Goal: Information Seeking & Learning: Learn about a topic

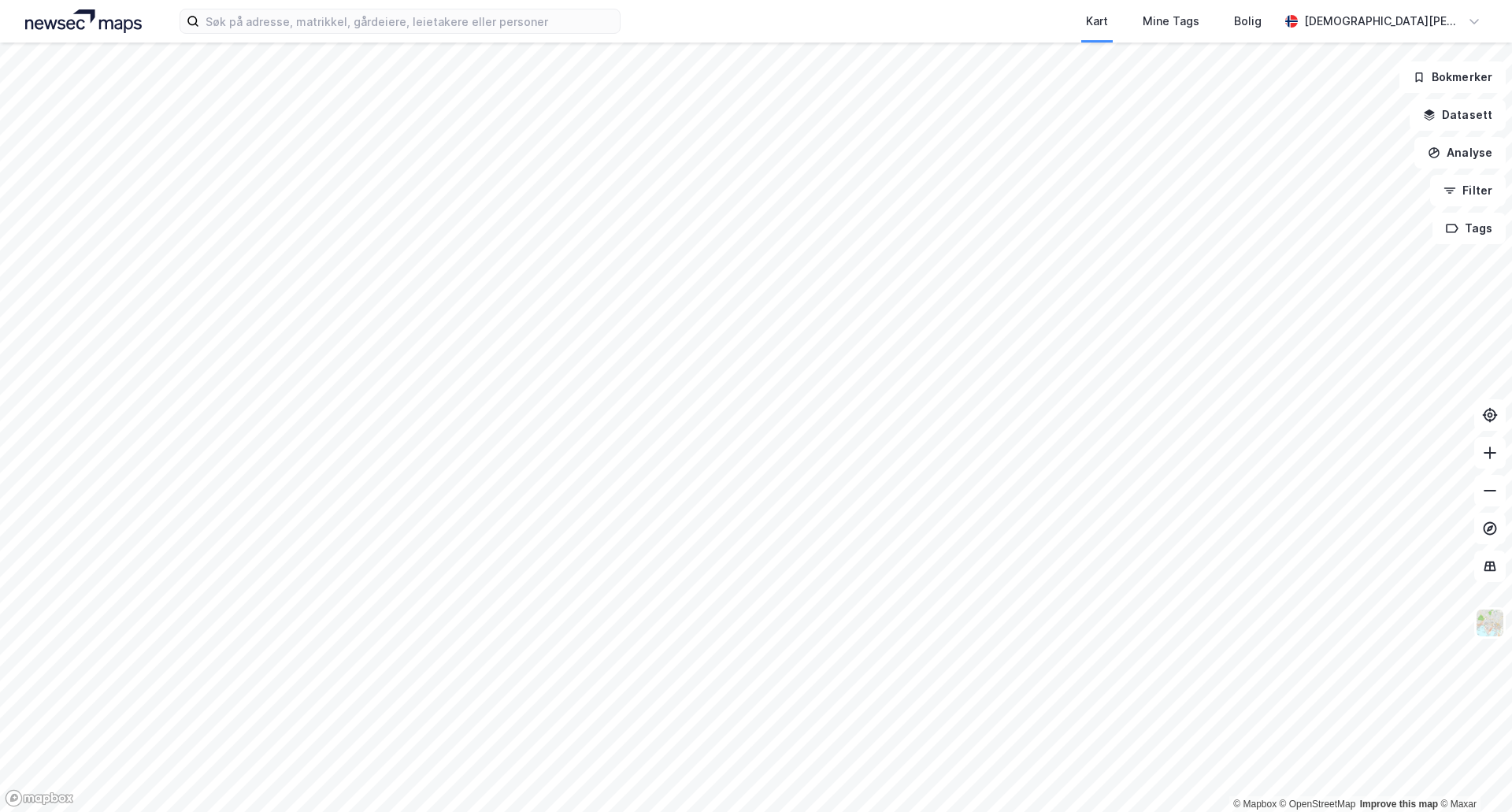
click at [610, 1] on div "Kart Mine Tags Bolig [PERSON_NAME] © Mapbox © OpenStreetMap Improve this map © …" at bounding box center [756, 406] width 1512 height 812
click at [661, 0] on html "Kart Mine Tags Bolig [PERSON_NAME] © Mapbox © OpenStreetMap Improve this map © …" at bounding box center [756, 406] width 1512 height 812
click at [639, 0] on html "Kart Mine Tags Bolig [PERSON_NAME] © Mapbox © OpenStreetMap Improve this map © …" at bounding box center [756, 406] width 1512 height 812
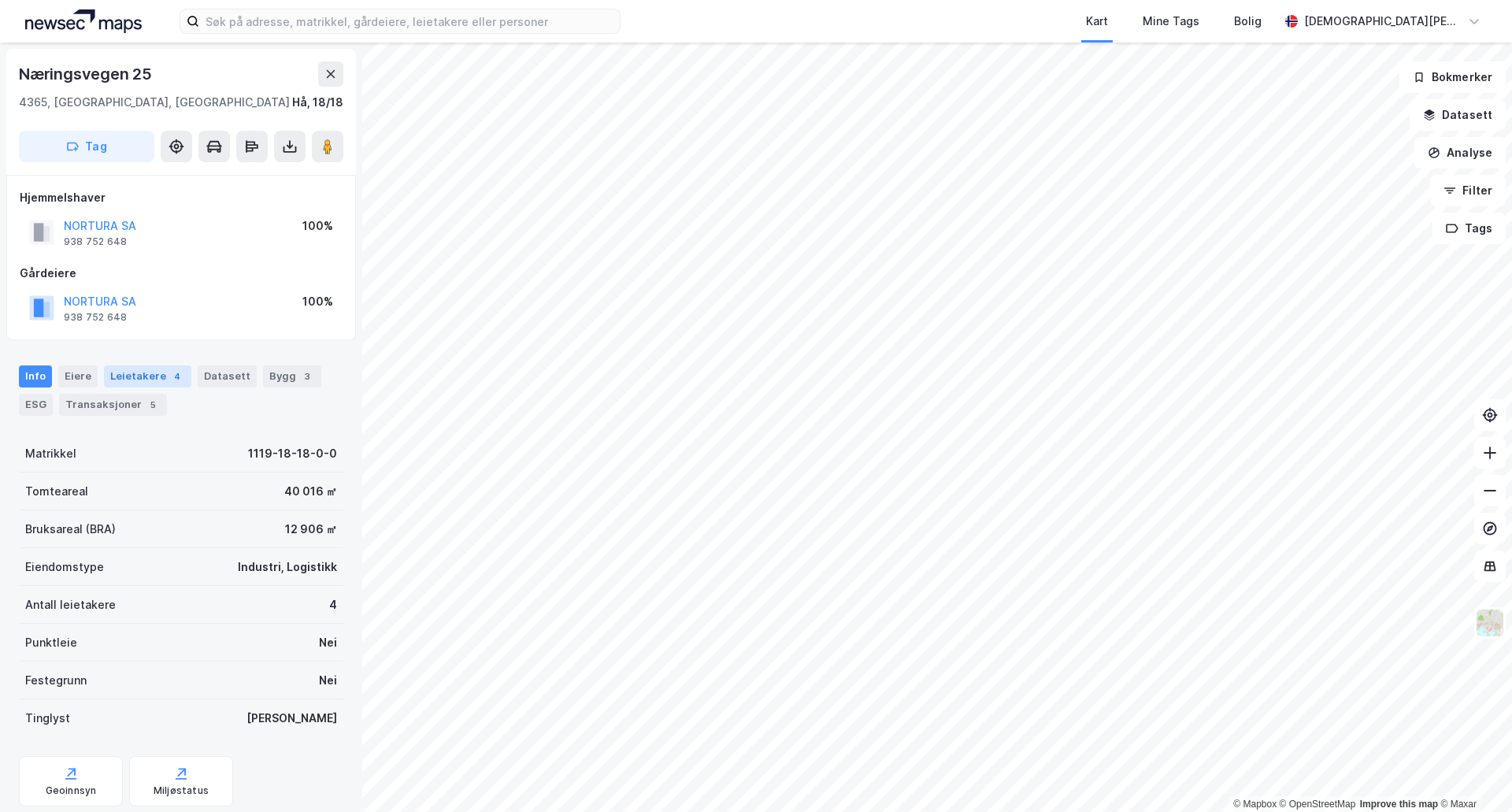
click at [159, 374] on div "Leietakere 4" at bounding box center [148, 376] width 88 height 22
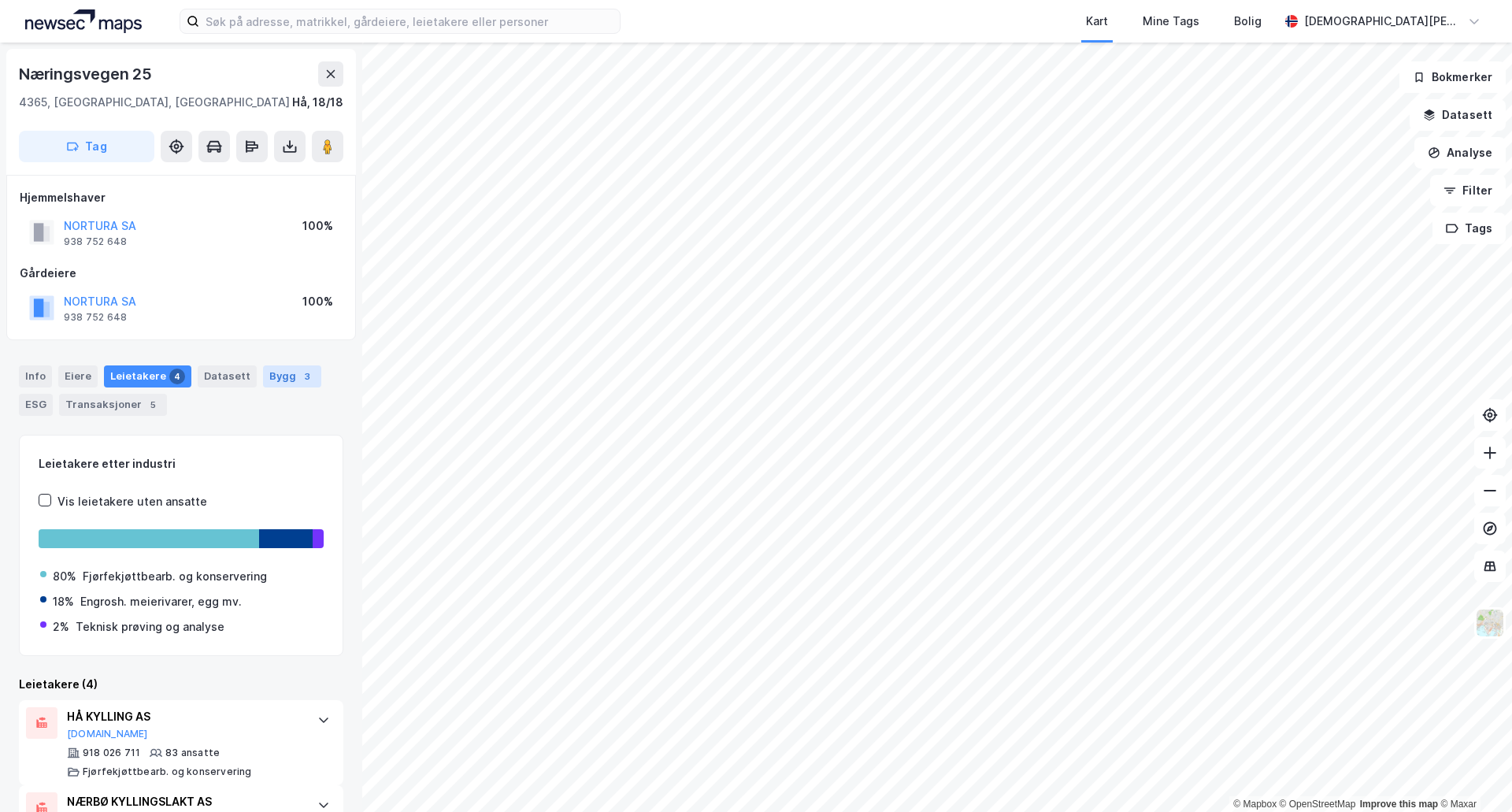
click at [283, 373] on div "Bygg 3" at bounding box center [292, 376] width 58 height 22
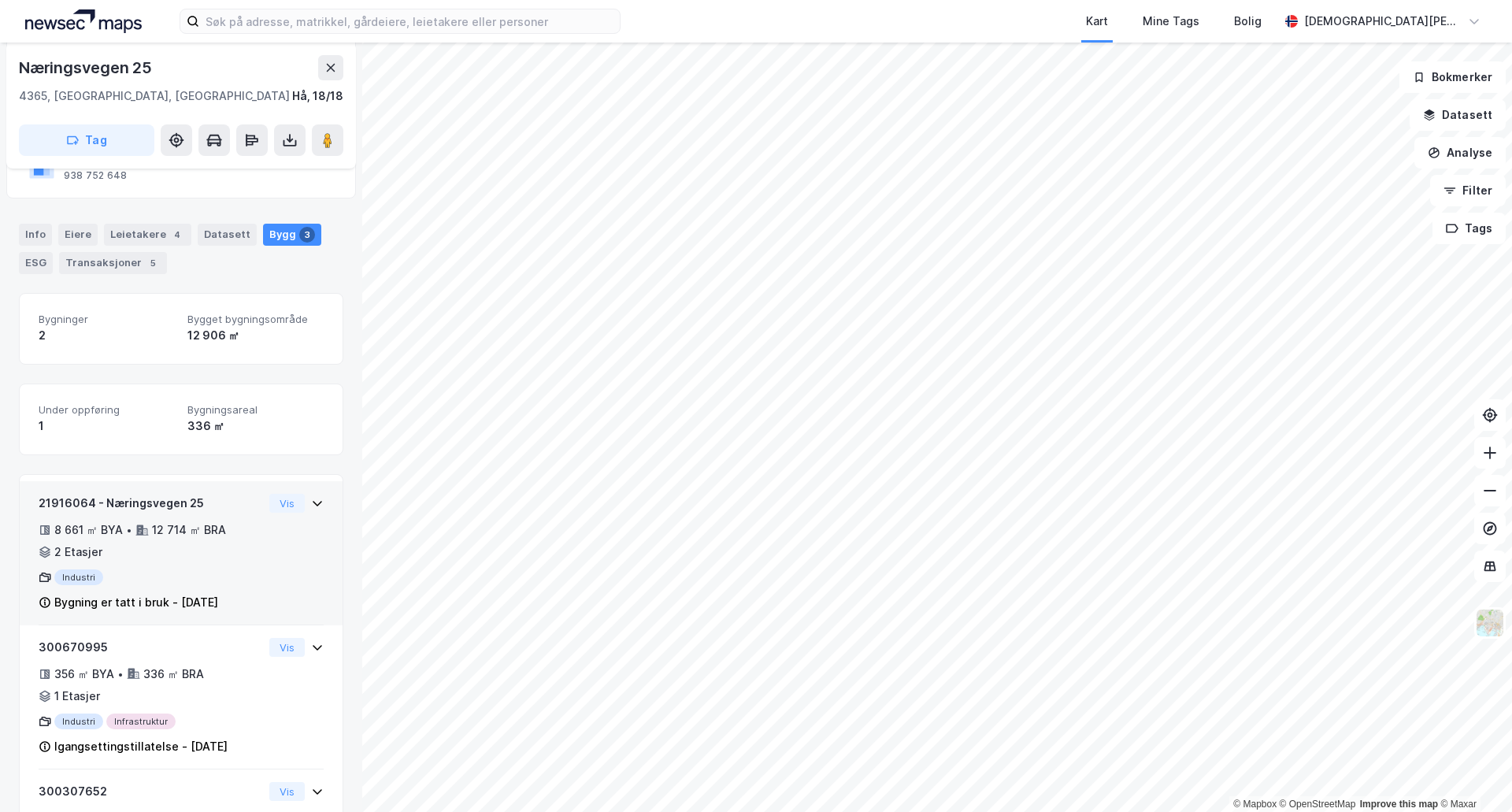
scroll to position [6, 0]
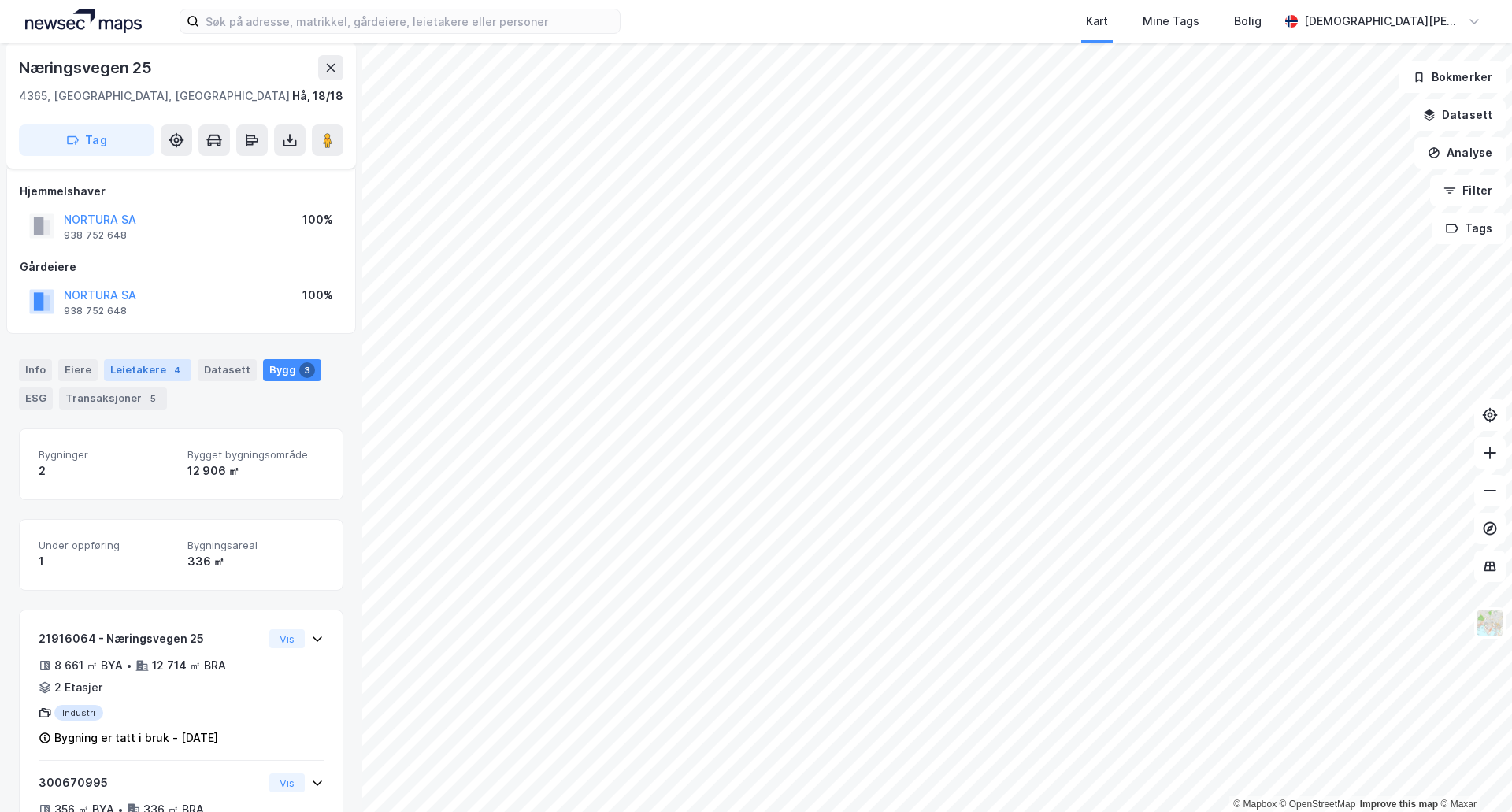
click at [164, 376] on div "Leietakere 4" at bounding box center [148, 369] width 88 height 22
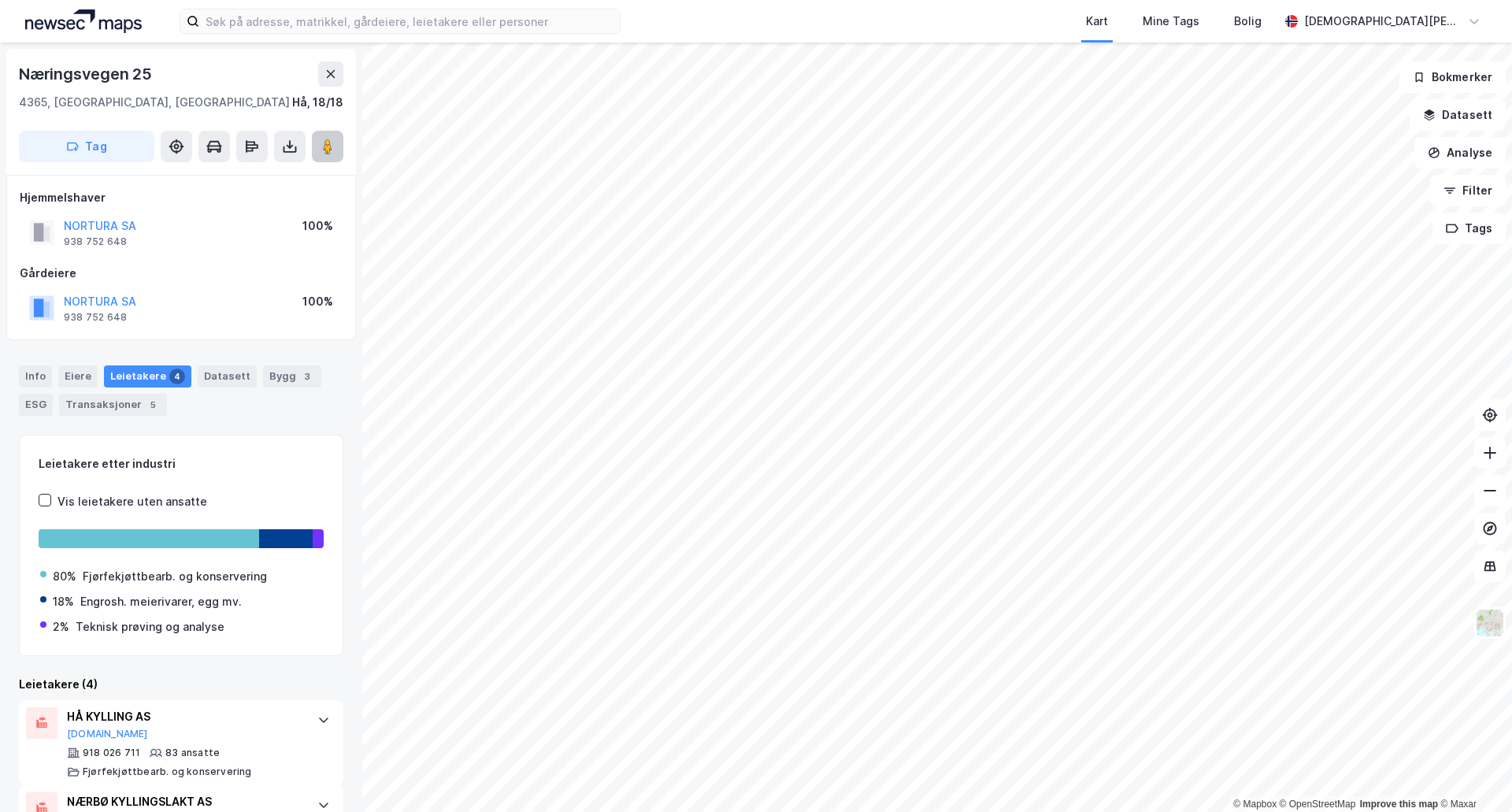
click at [322, 157] on button at bounding box center [328, 146] width 32 height 32
click at [431, 21] on input at bounding box center [410, 21] width 421 height 24
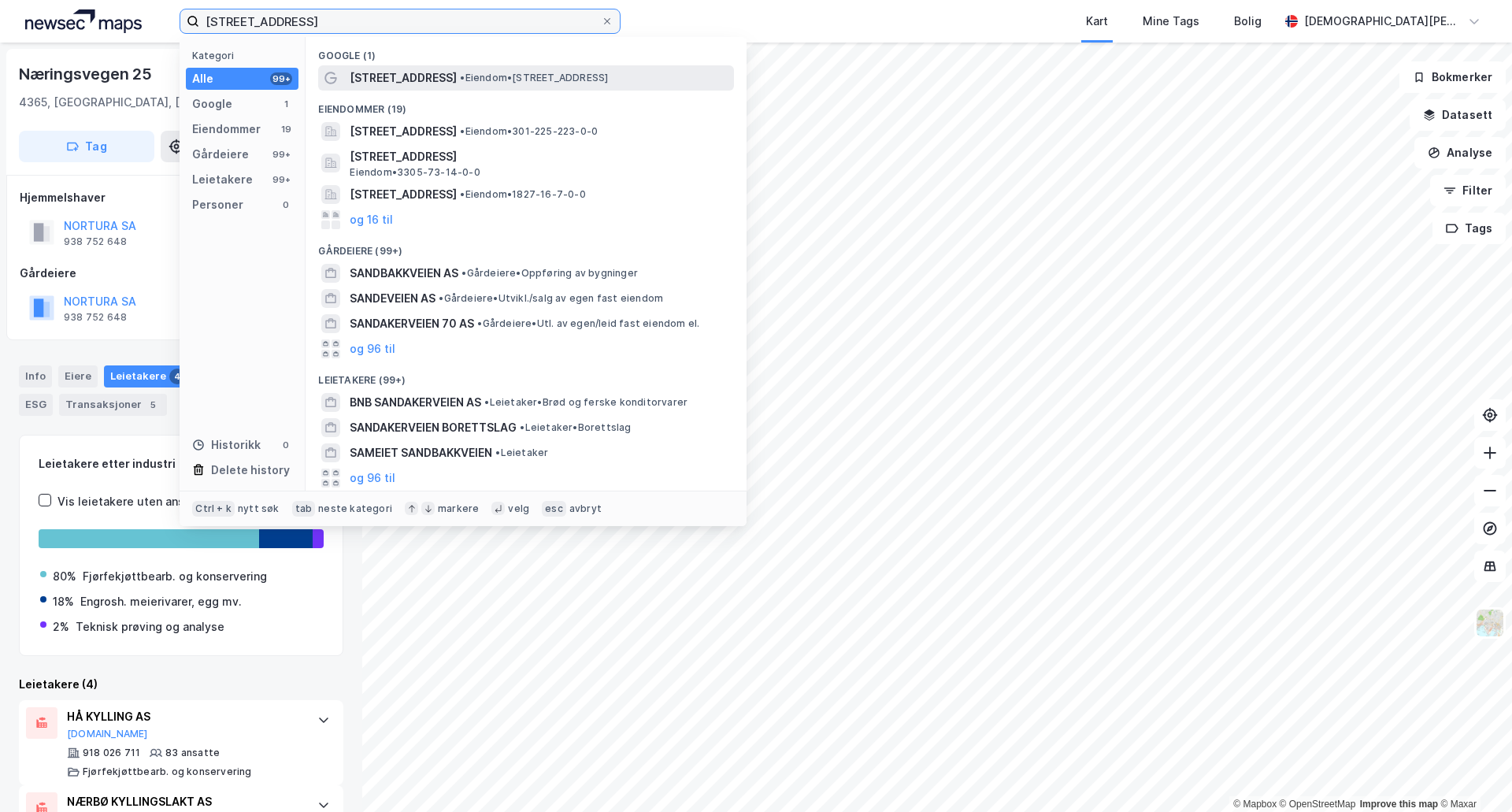
type input "[STREET_ADDRESS]"
click at [490, 86] on div "[STREET_ADDRESS] • Eiendom • [STREET_ADDRESS]" at bounding box center [540, 78] width 382 height 19
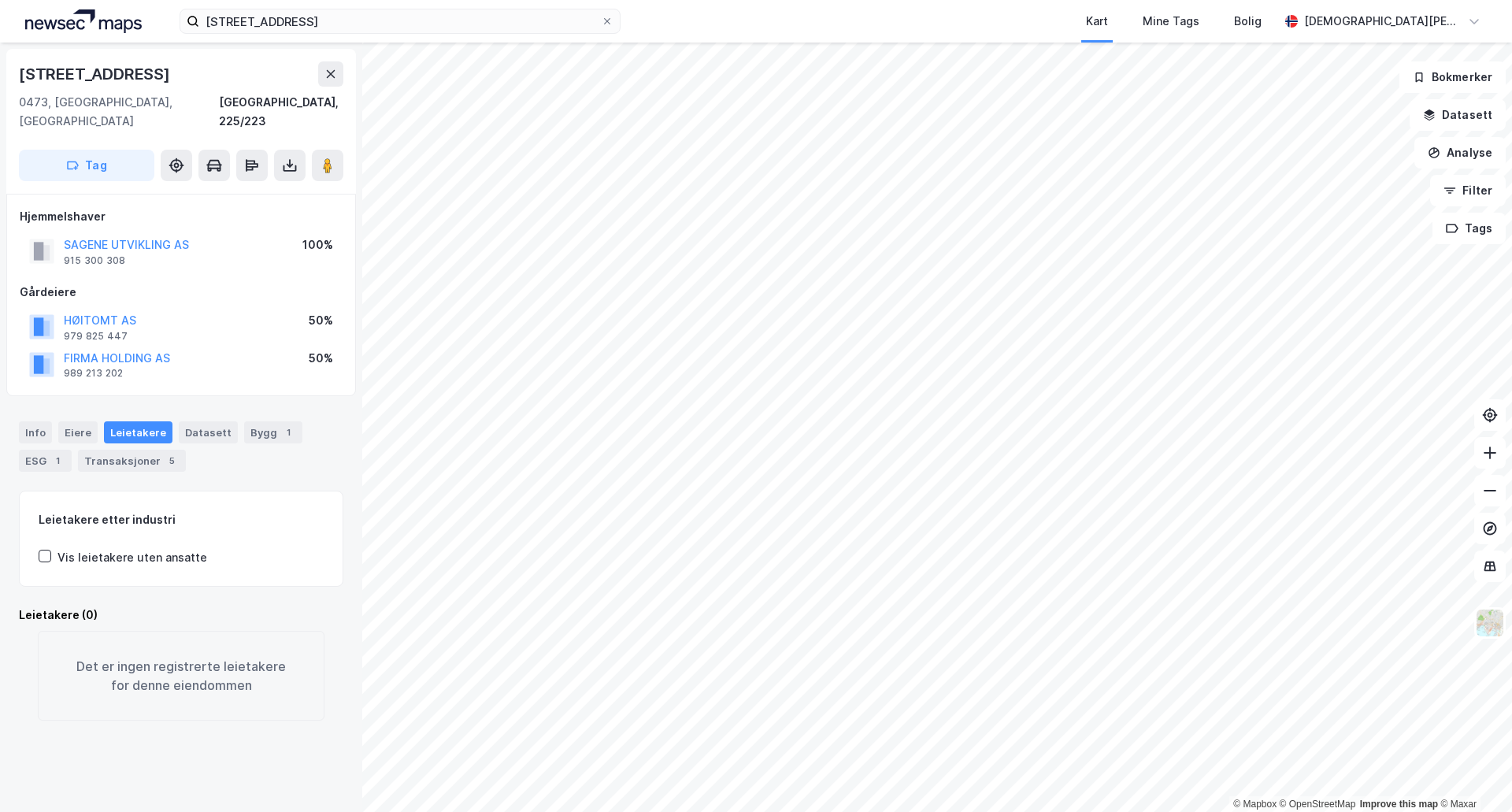
click at [312, 165] on div "[STREET_ADDRESS]" at bounding box center [181, 121] width 350 height 145
click at [335, 158] on icon at bounding box center [328, 166] width 16 height 16
click at [142, 450] on div "Transaksjoner 5" at bounding box center [132, 460] width 108 height 22
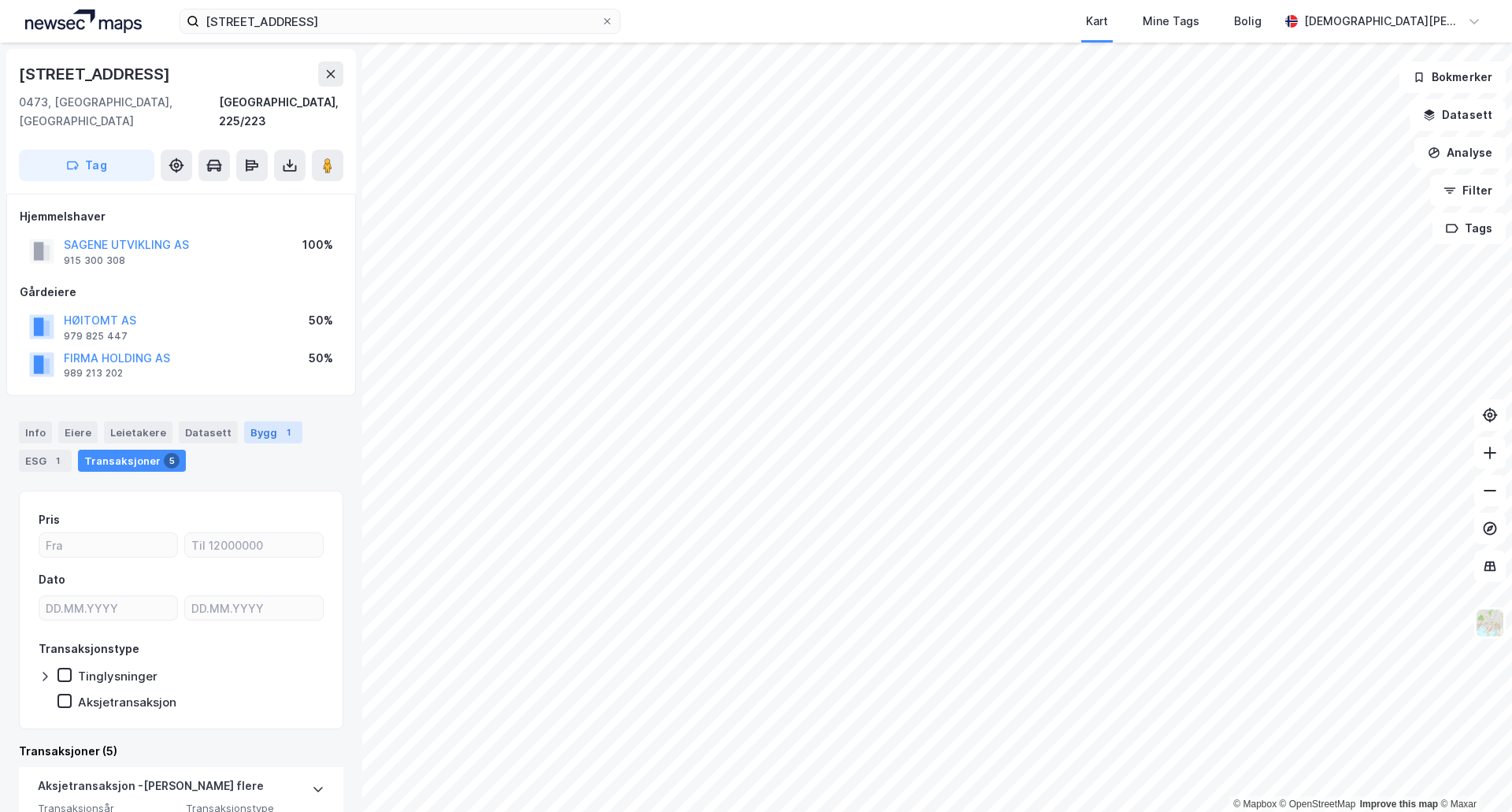
click at [254, 424] on div "Bygg 1" at bounding box center [273, 431] width 58 height 22
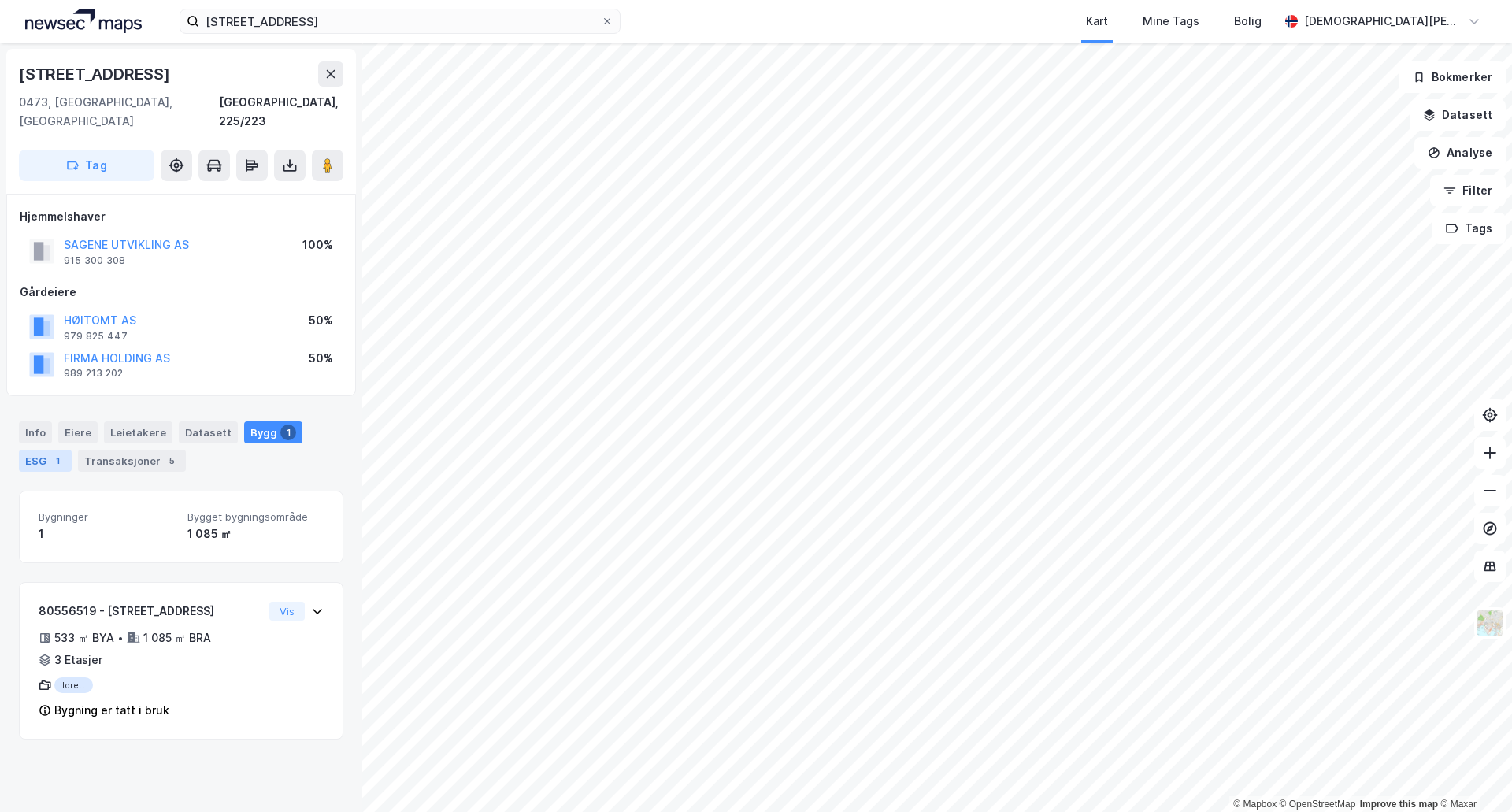
click at [52, 452] on div "1" at bounding box center [58, 460] width 16 height 16
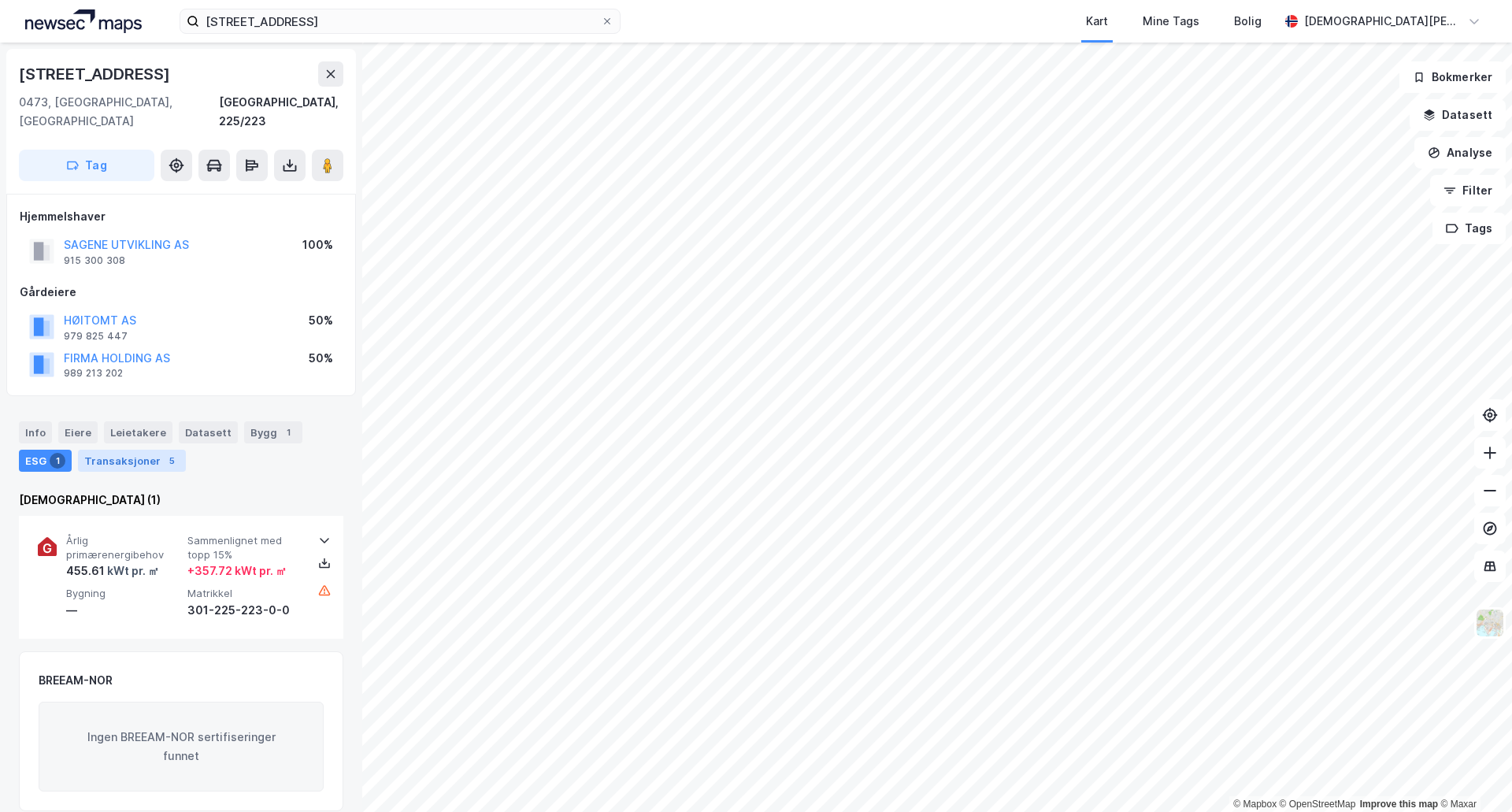
click at [137, 450] on div "Transaksjoner 5" at bounding box center [132, 460] width 108 height 22
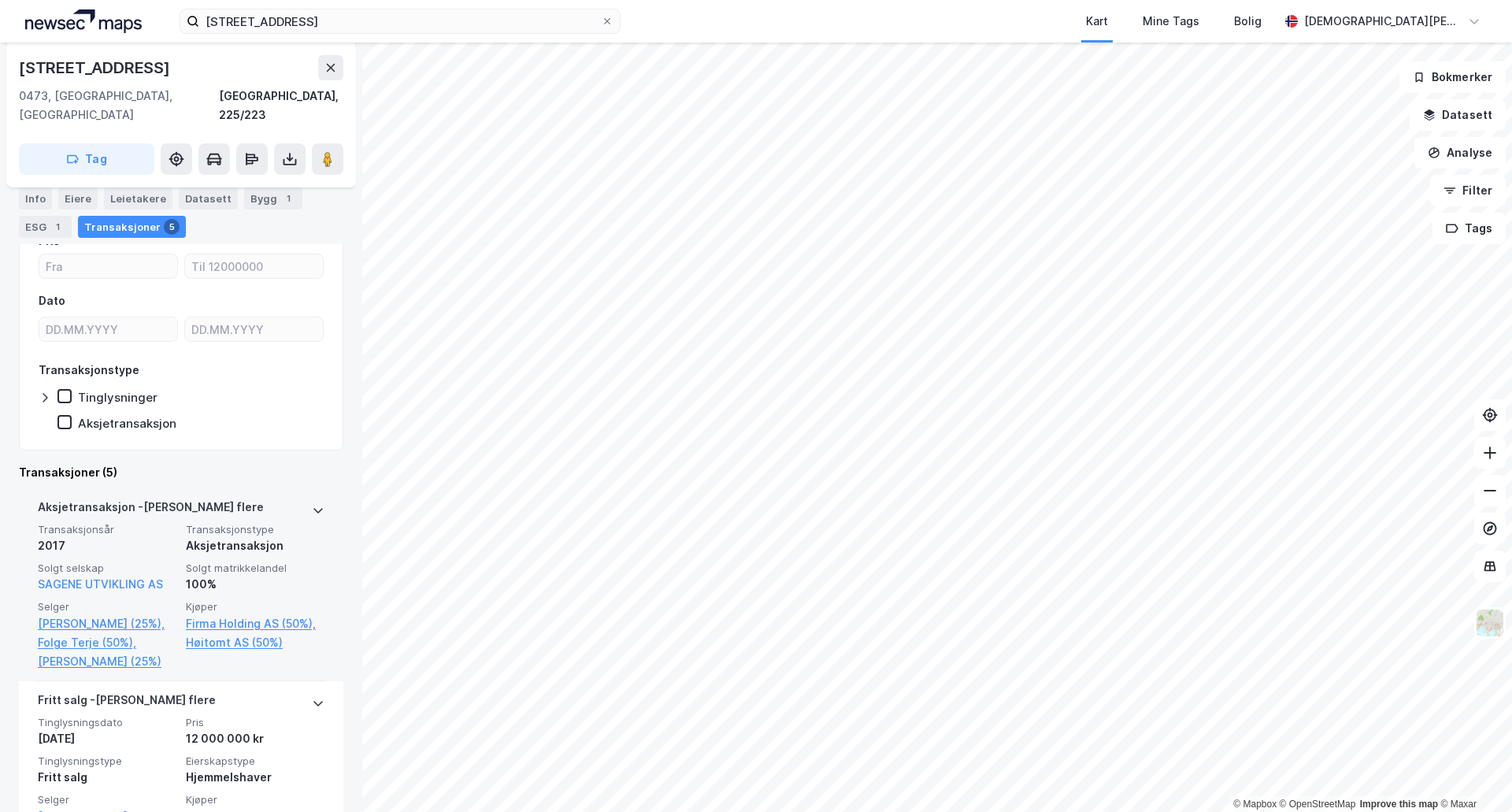
scroll to position [394, 0]
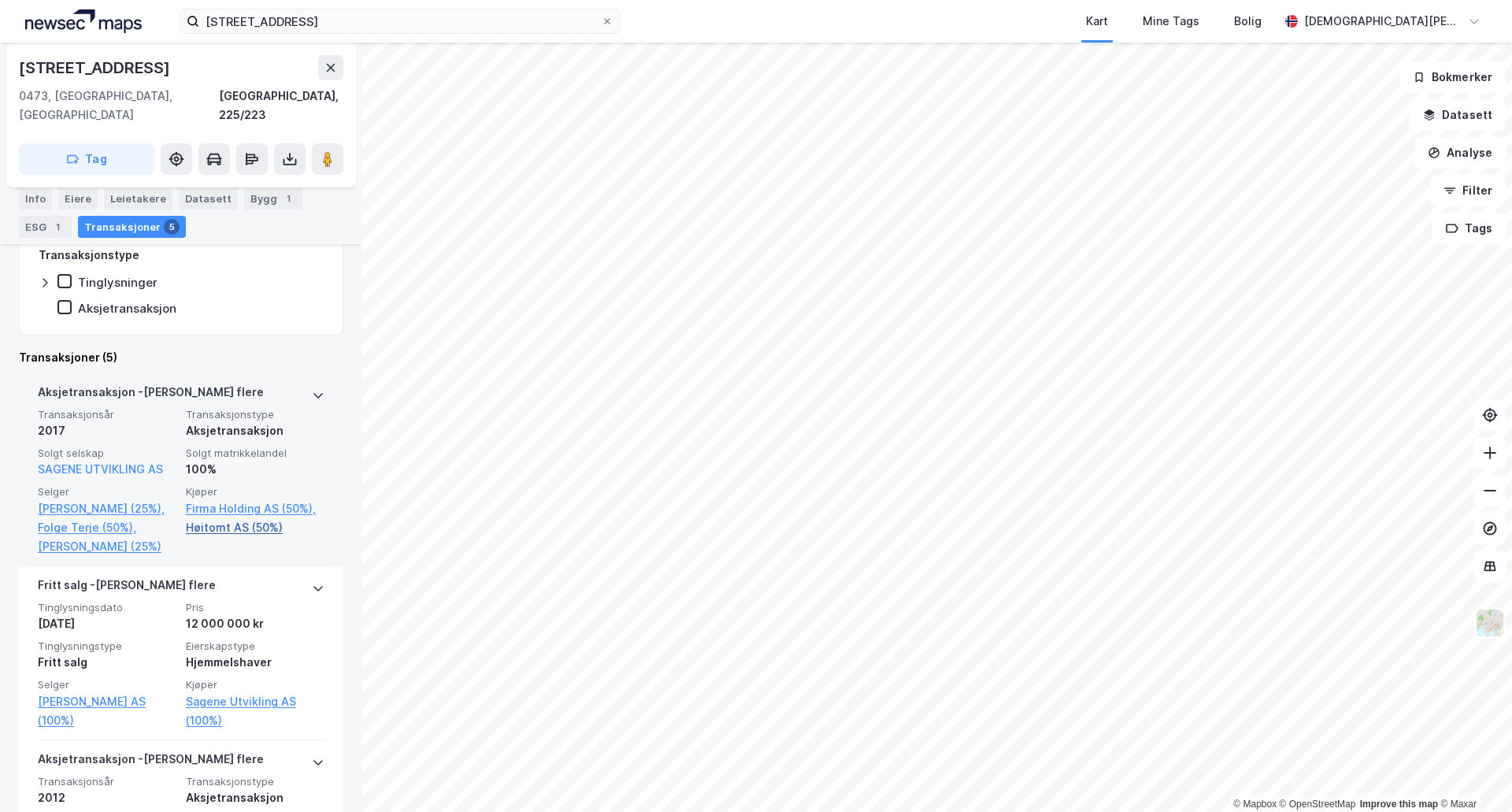
click at [240, 518] on link "Høitomt AS (50%)" at bounding box center [255, 528] width 139 height 19
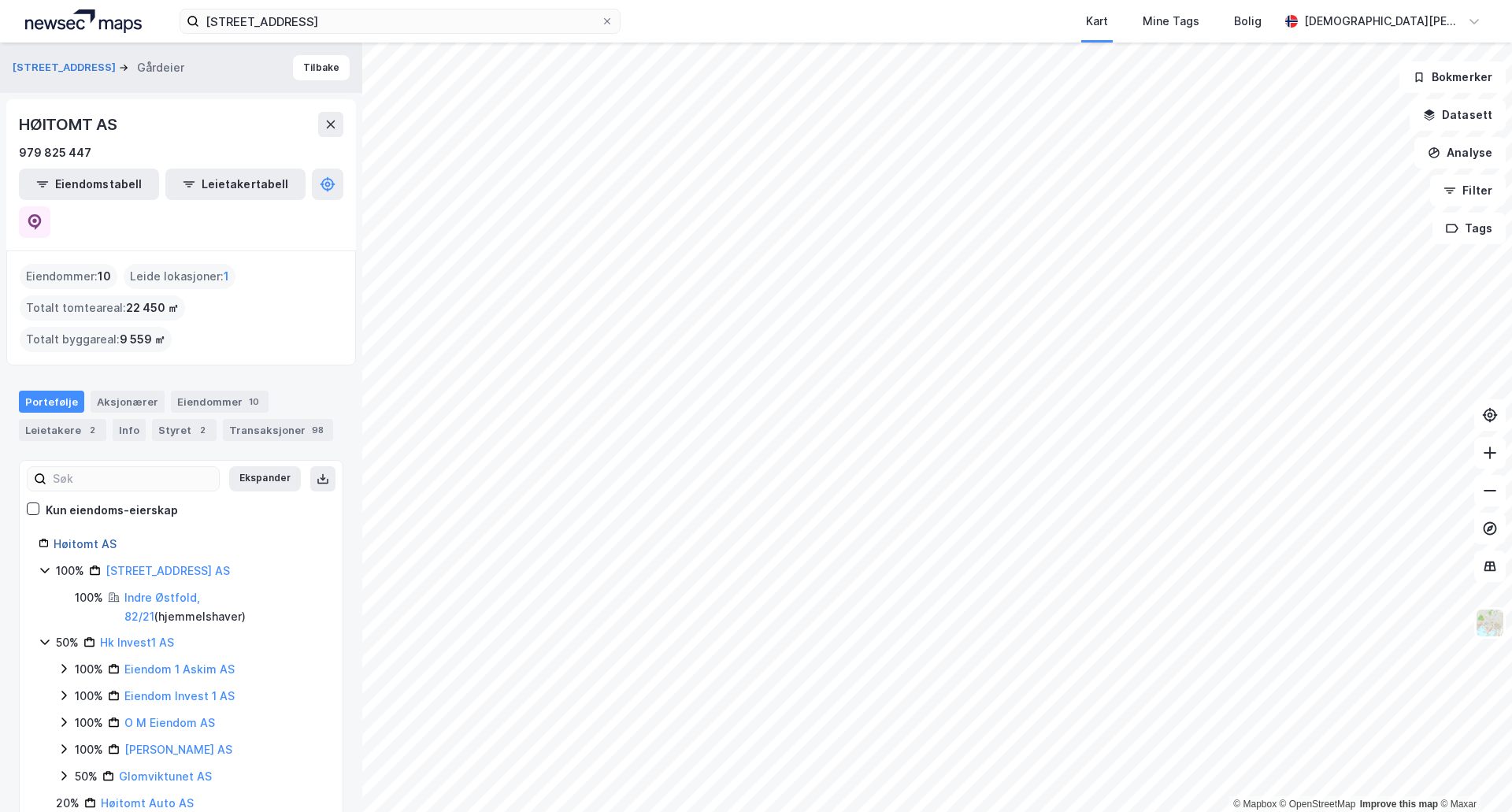
click at [93, 537] on link "Høitomt AS" at bounding box center [85, 543] width 63 height 13
click at [42, 214] on icon at bounding box center [35, 222] width 16 height 16
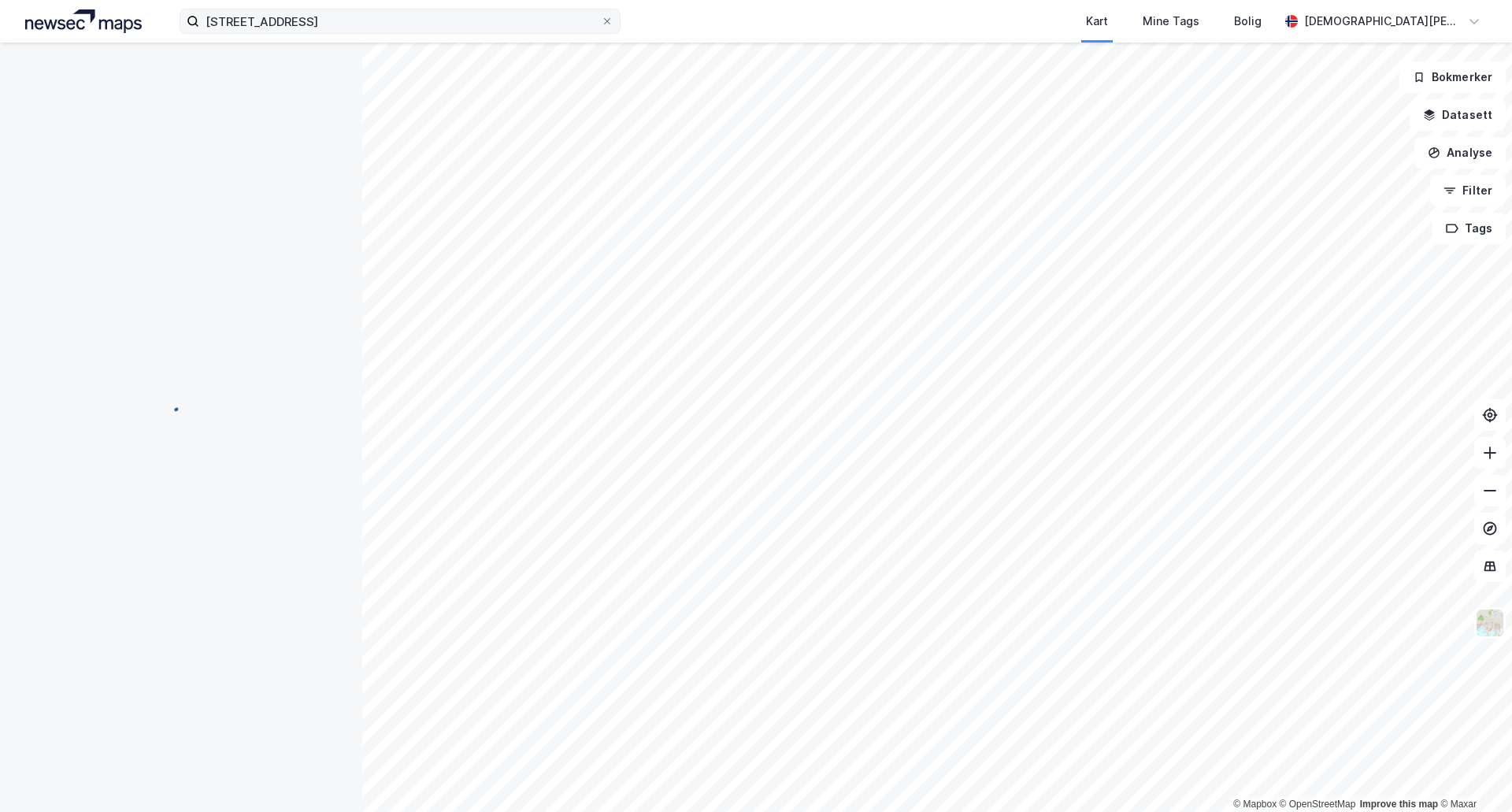
scroll to position [114, 0]
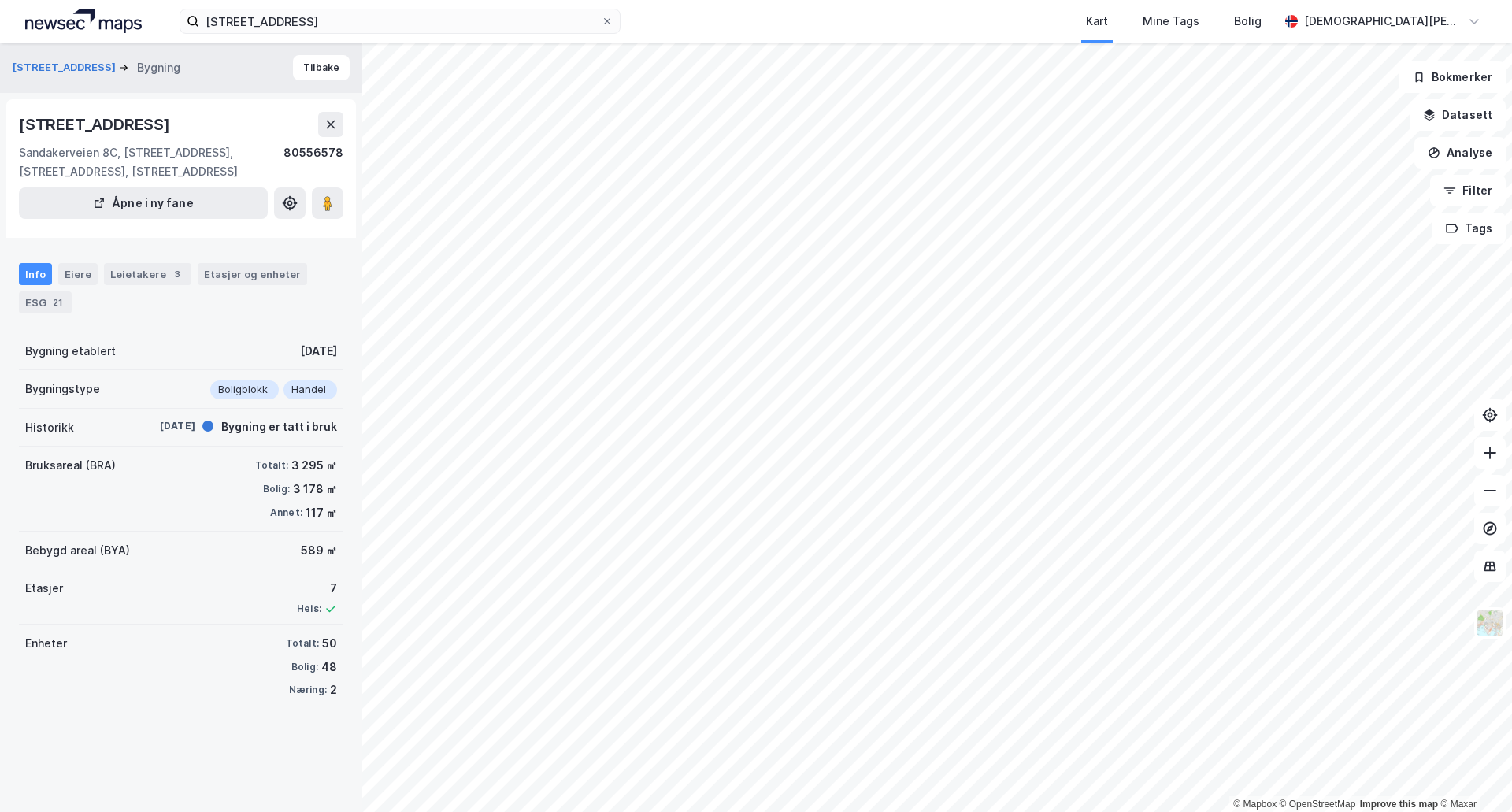
click at [344, 197] on div "[STREET_ADDRESS] [STREET_ADDRESS], [STREET_ADDRESS], [STREET_ADDRESS], [STREET_…" at bounding box center [181, 168] width 350 height 139
click at [320, 207] on icon at bounding box center [328, 203] width 16 height 16
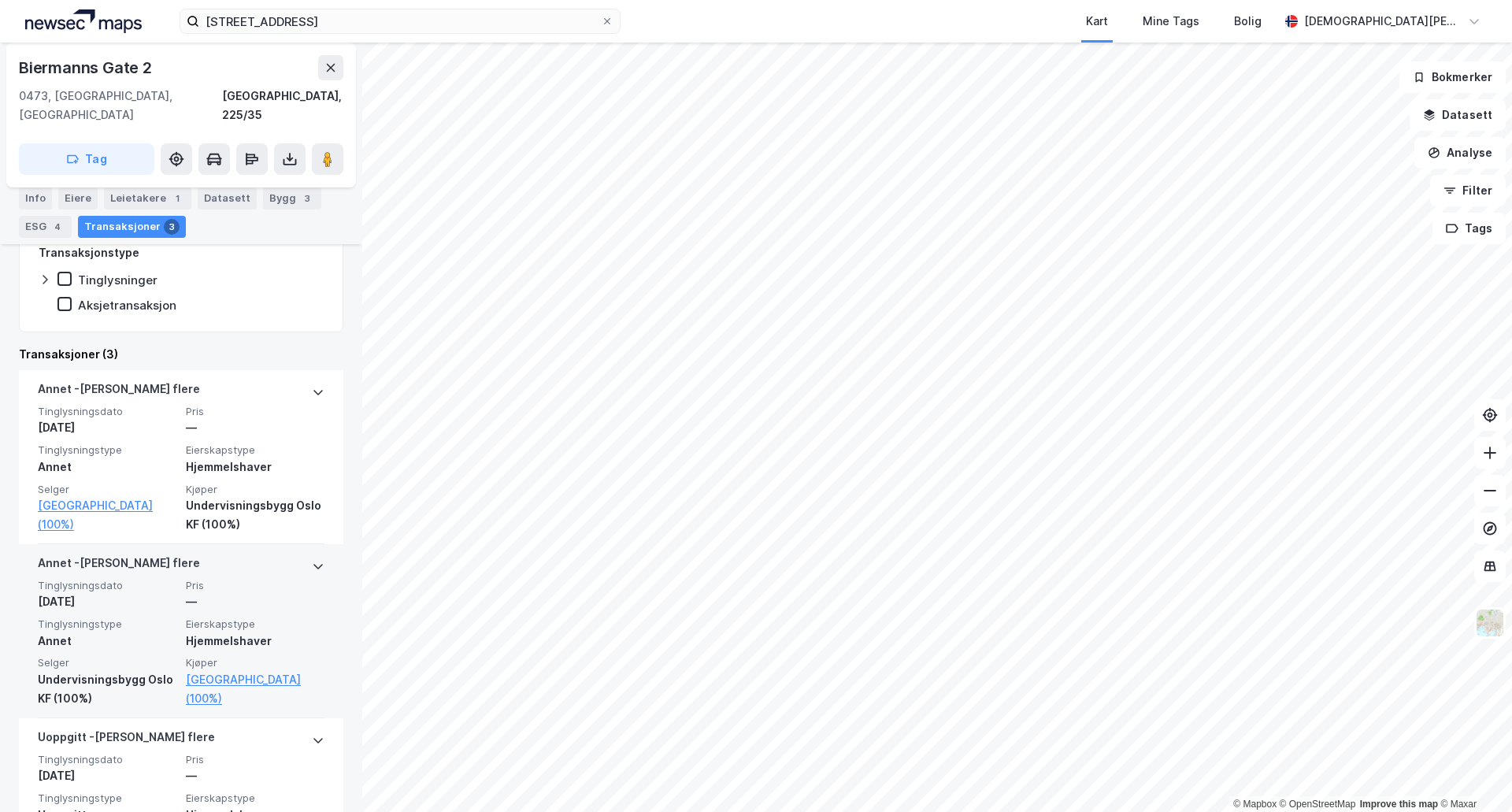
scroll to position [394, 0]
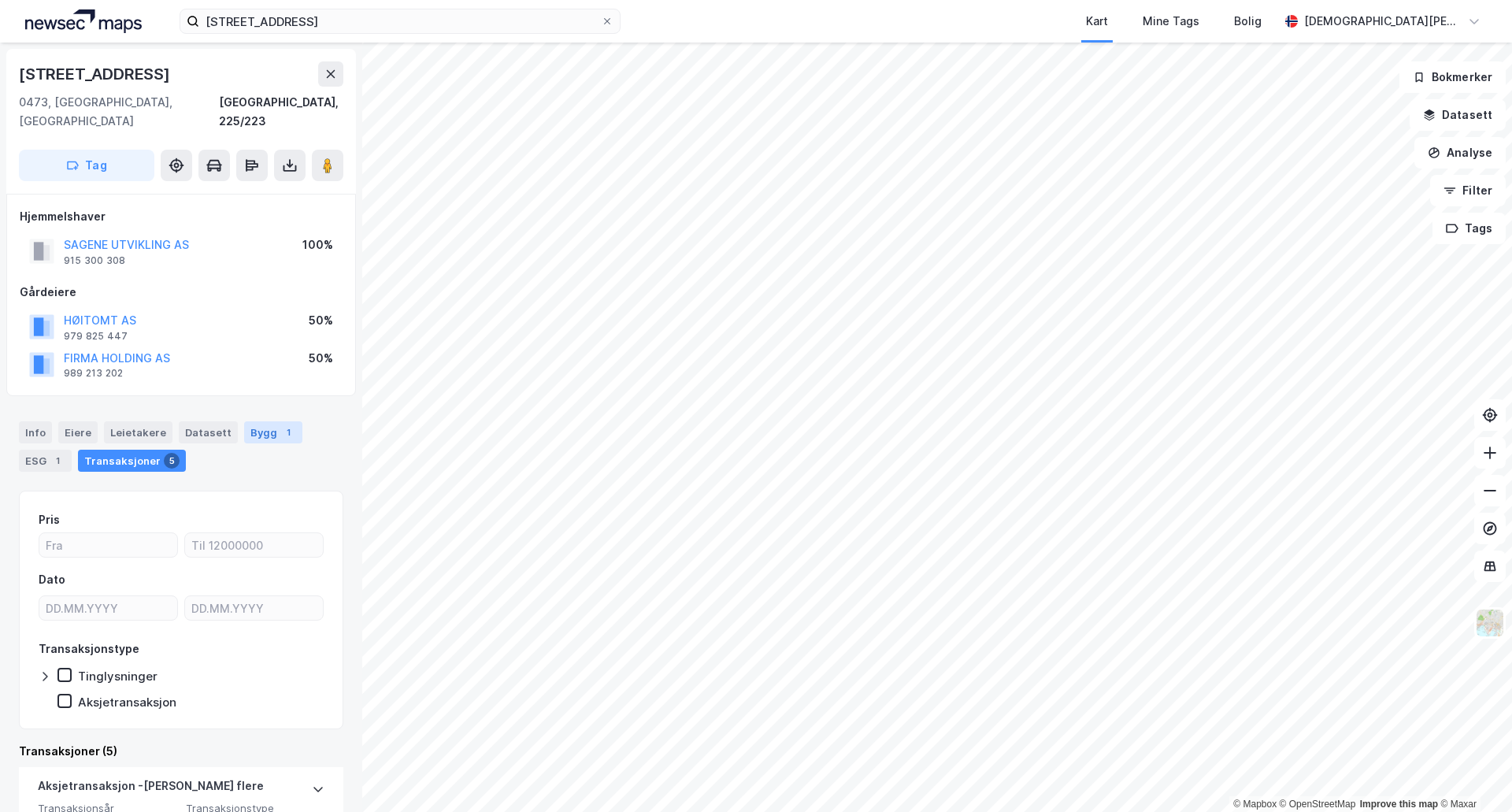
click at [252, 424] on div "Bygg 1" at bounding box center [273, 431] width 58 height 22
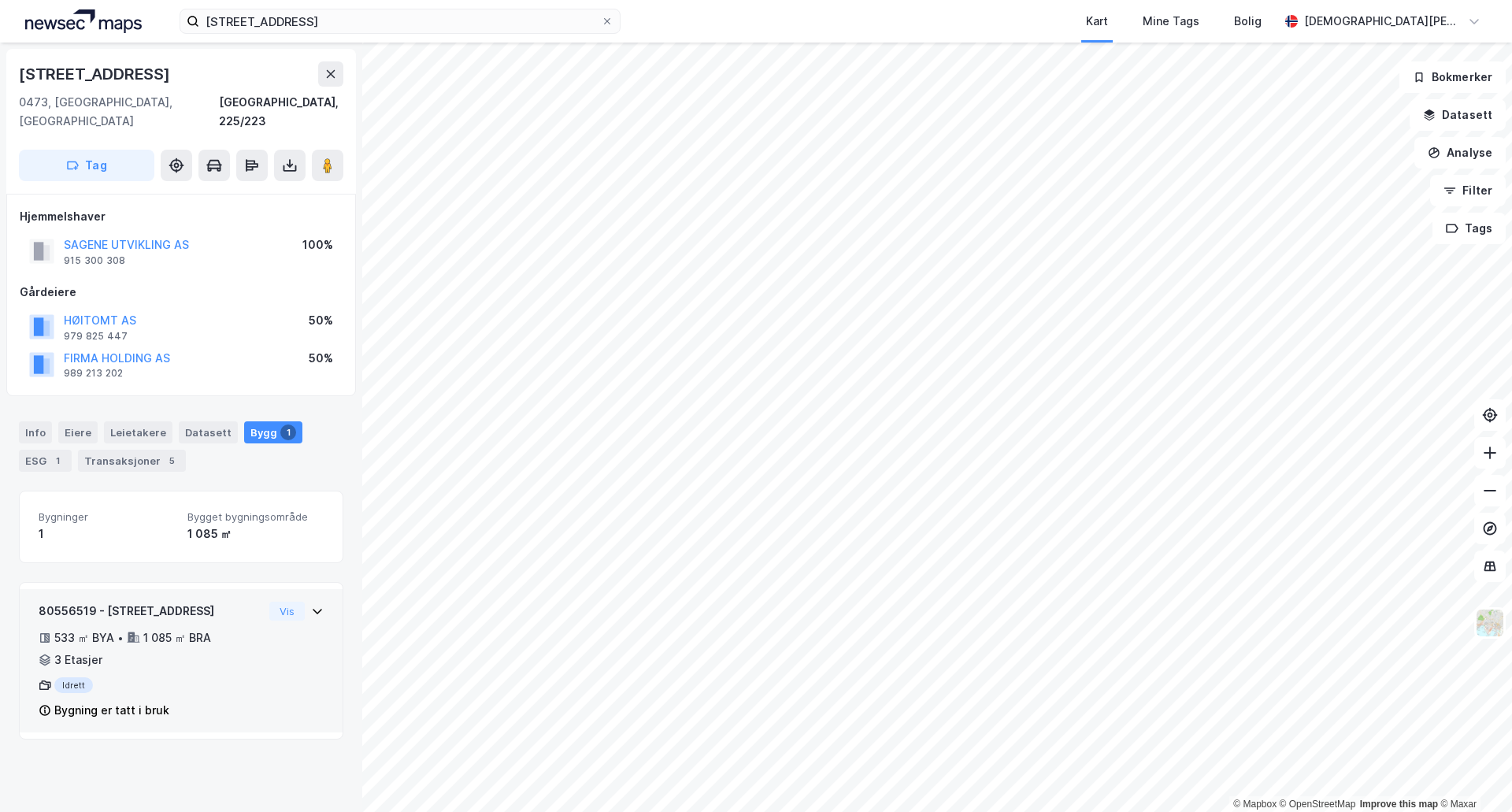
click at [300, 635] on div "80556519 - Sandakerveien 3 533 ㎡ BYA • 1 085 ㎡ BRA • 3 Etasjer Idrett Bygning e…" at bounding box center [181, 666] width 285 height 131
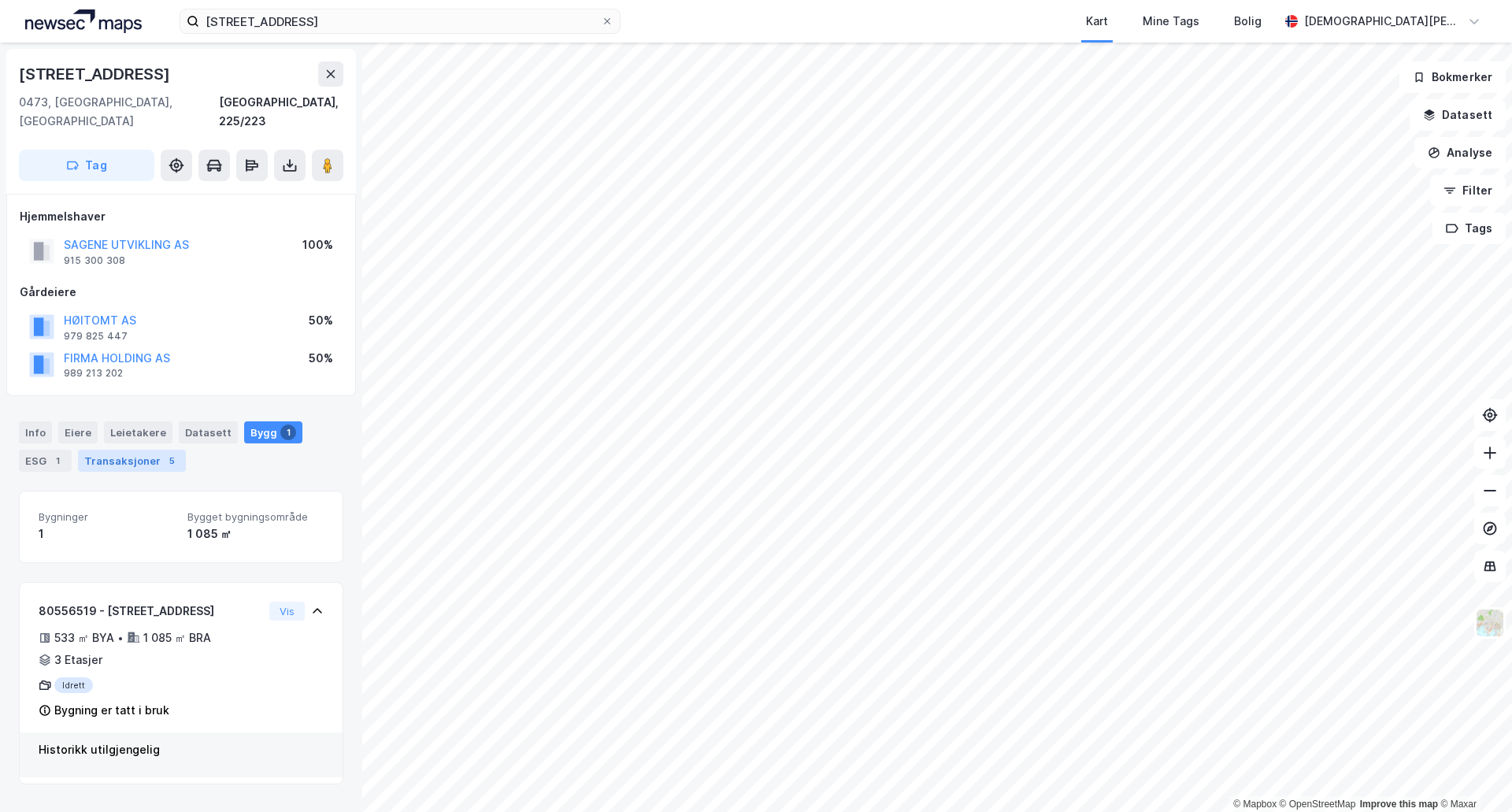
click at [136, 450] on div "Transaksjoner 5" at bounding box center [132, 460] width 108 height 22
